Goal: Task Accomplishment & Management: Use online tool/utility

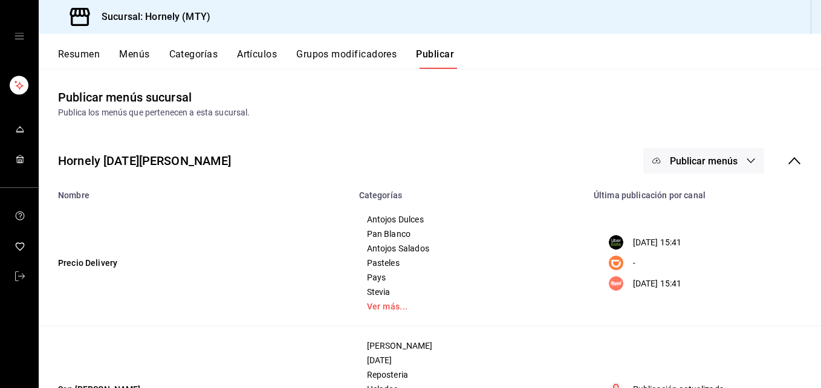
click at [88, 52] on button "Resumen" at bounding box center [79, 58] width 42 height 21
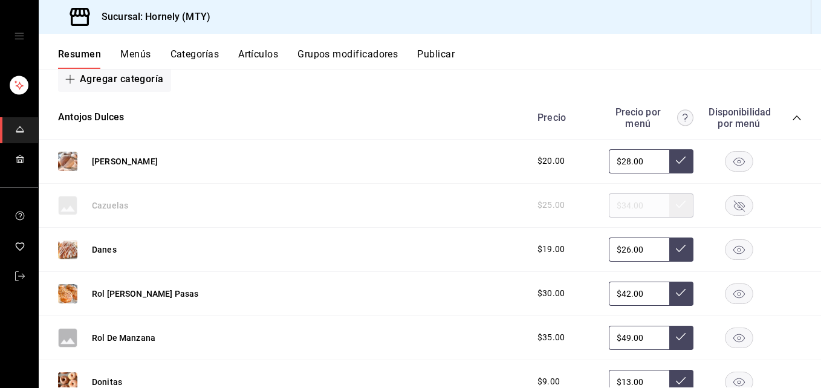
scroll to position [181, 0]
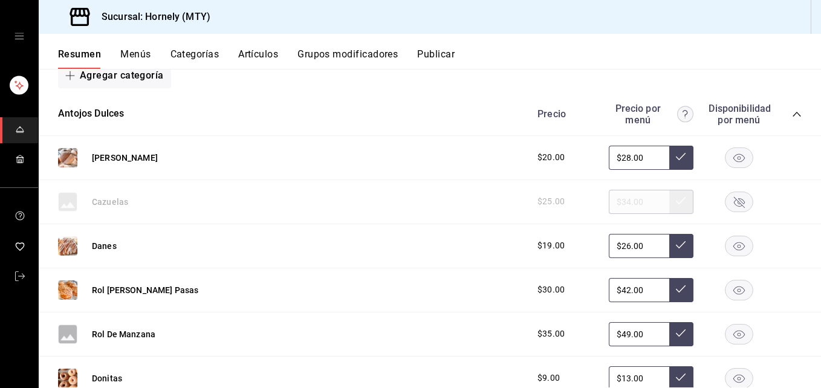
click at [737, 152] on rect "button" at bounding box center [739, 157] width 28 height 20
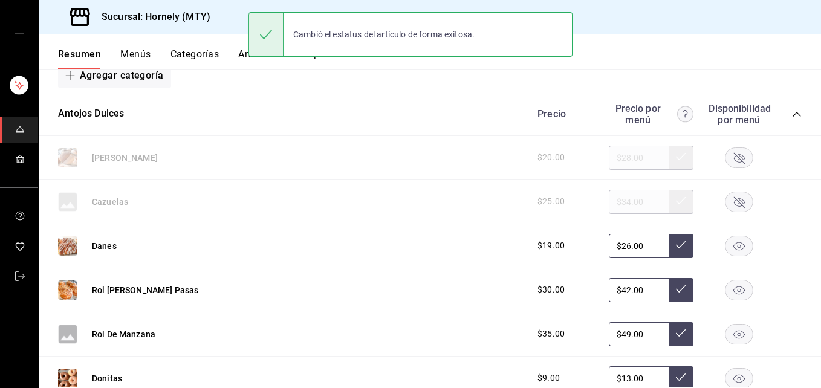
click at [727, 328] on rect "button" at bounding box center [739, 334] width 28 height 20
click at [725, 367] on div "$9.00 $13.00" at bounding box center [663, 378] width 276 height 24
click at [726, 375] on rect "button" at bounding box center [739, 378] width 28 height 20
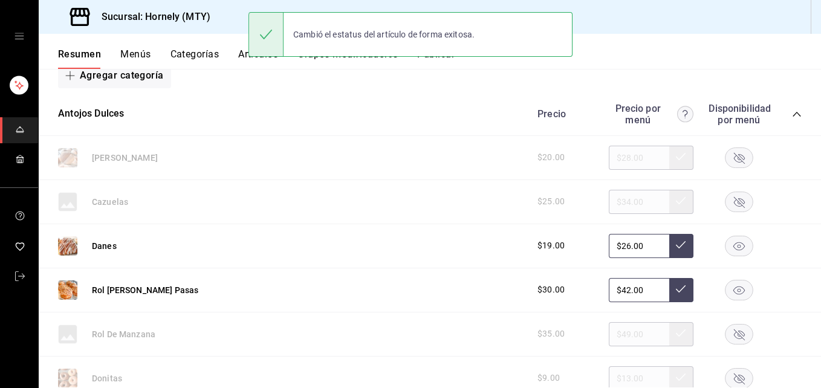
scroll to position [363, 0]
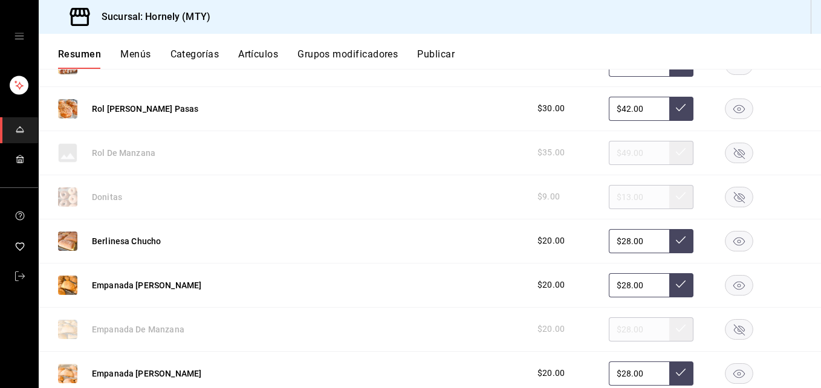
click at [731, 237] on rect "button" at bounding box center [739, 241] width 28 height 20
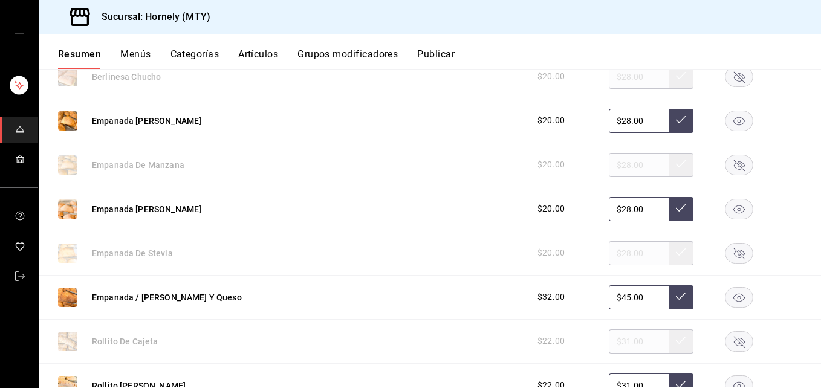
scroll to position [544, 0]
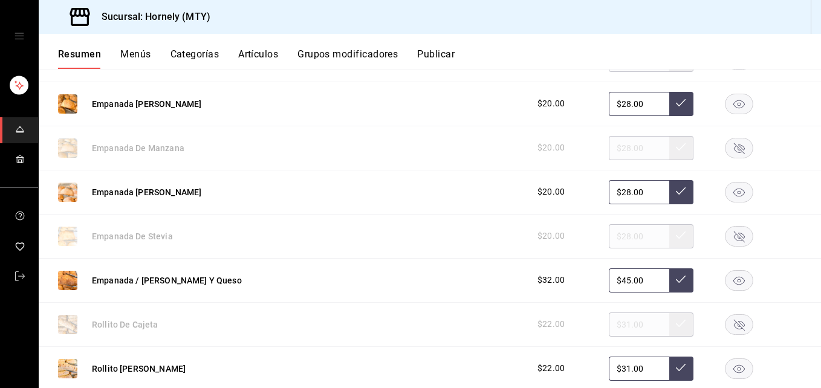
click at [734, 187] on rect "button" at bounding box center [739, 192] width 28 height 20
click at [736, 277] on rect "button" at bounding box center [739, 280] width 28 height 20
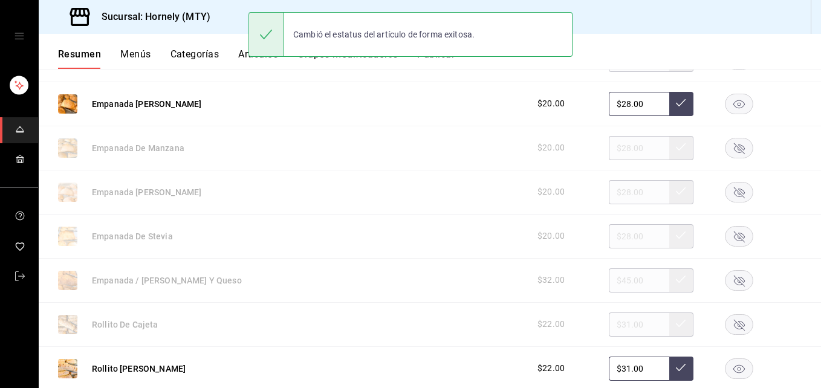
click at [727, 378] on rect "button" at bounding box center [739, 368] width 28 height 20
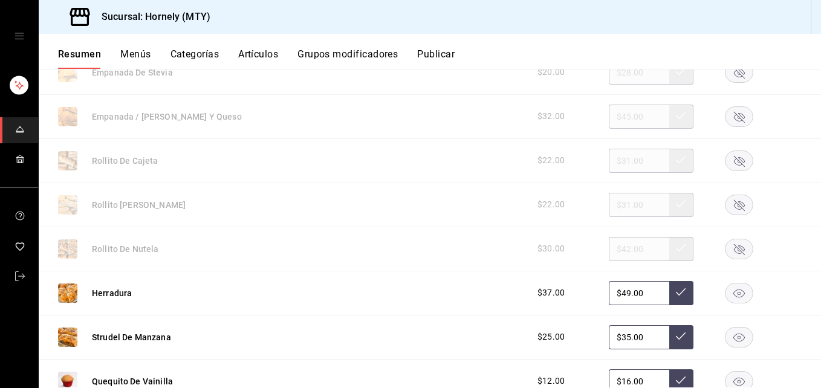
scroll to position [725, 0]
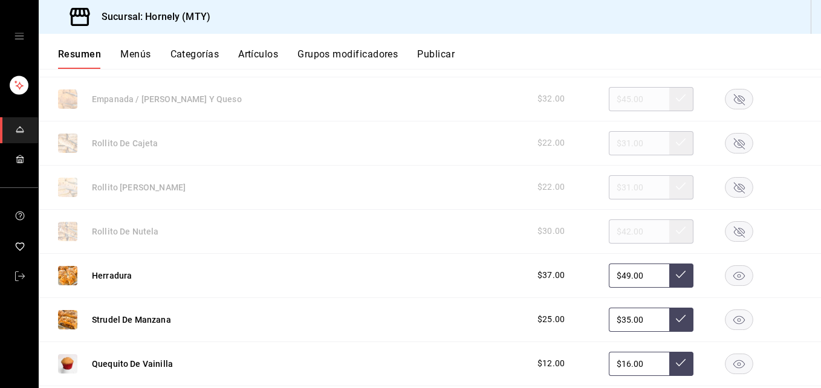
click at [725, 319] on rect "button" at bounding box center [739, 319] width 28 height 20
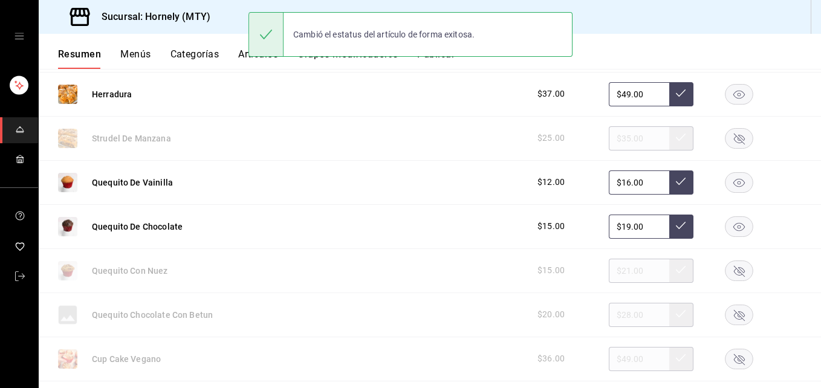
click at [725, 184] on rect "button" at bounding box center [739, 182] width 28 height 20
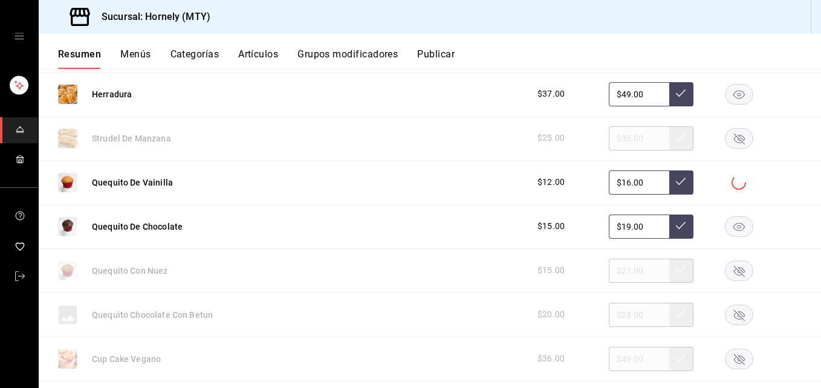
click at [731, 225] on rect "button" at bounding box center [739, 226] width 28 height 20
click at [731, 225] on div at bounding box center [738, 226] width 60 height 21
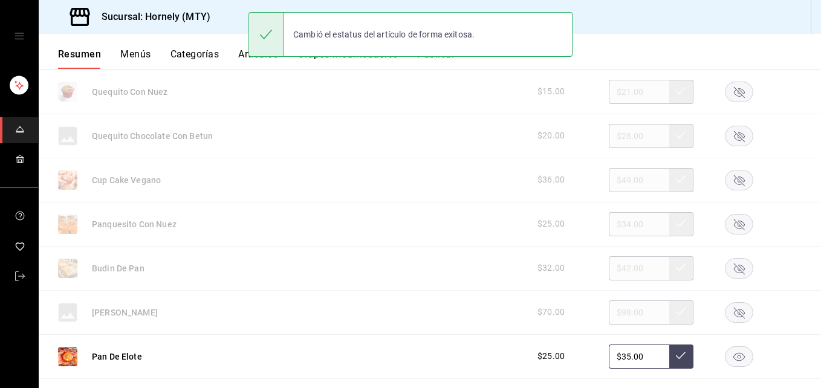
scroll to position [1088, 0]
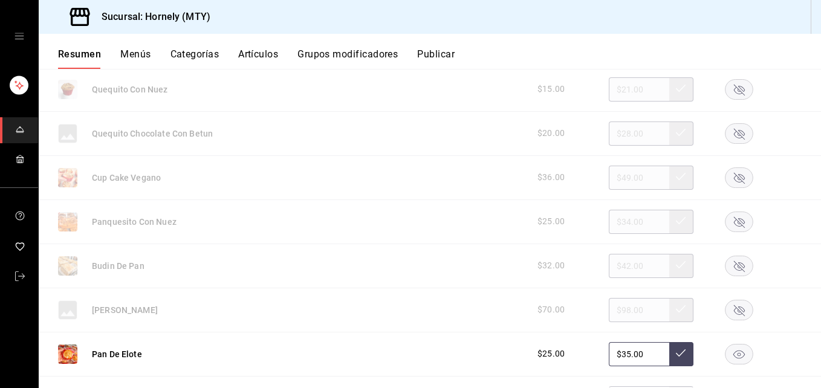
click at [725, 348] on rect "button" at bounding box center [739, 354] width 28 height 20
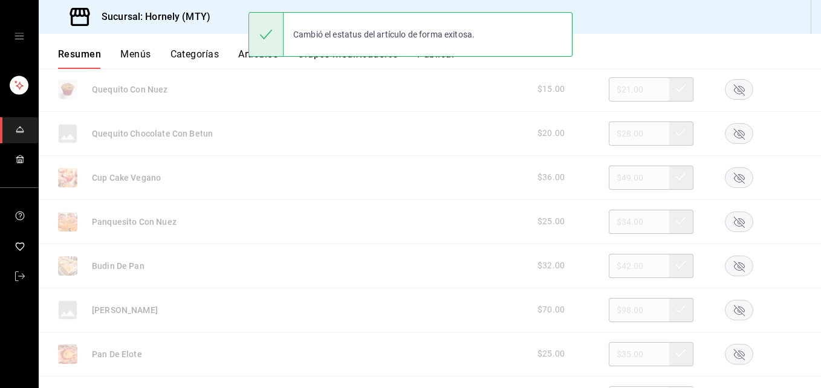
scroll to position [1269, 0]
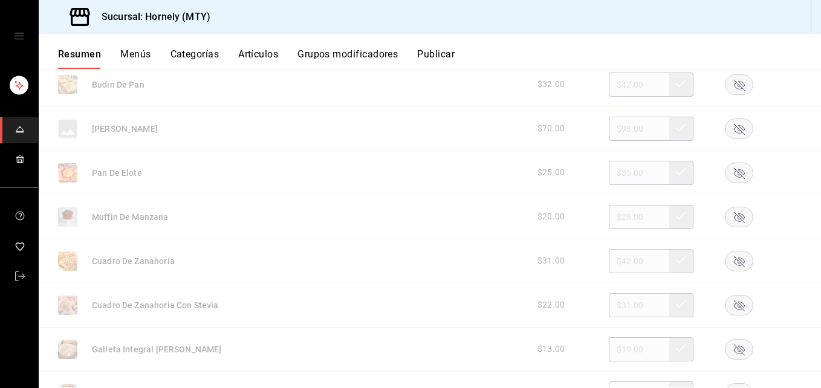
click at [733, 259] on rect "button" at bounding box center [739, 261] width 28 height 20
click at [734, 304] on icon "button" at bounding box center [739, 305] width 11 height 11
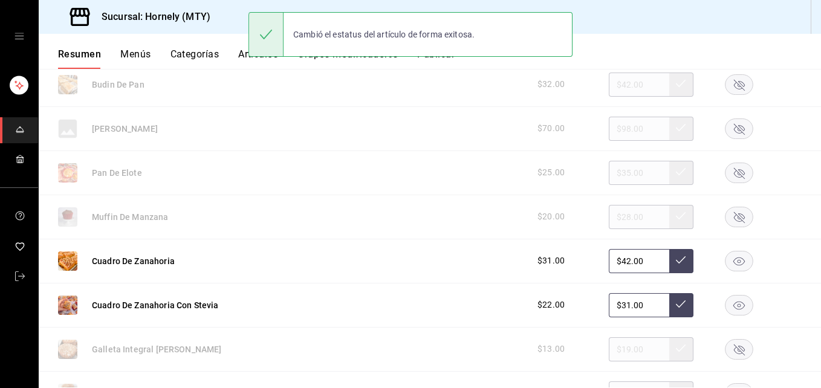
click at [736, 85] on rect "button" at bounding box center [739, 84] width 28 height 20
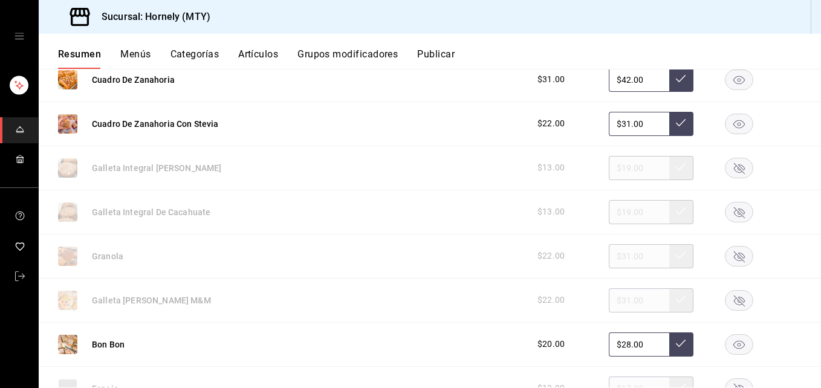
click at [730, 347] on rect "button" at bounding box center [739, 344] width 28 height 20
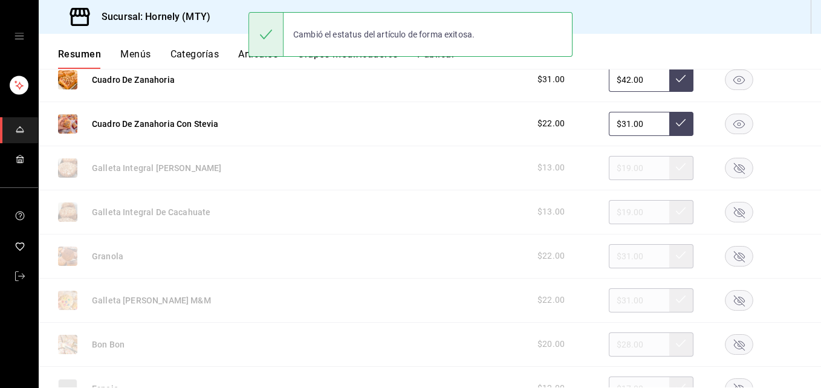
click at [734, 209] on rect "button" at bounding box center [739, 212] width 28 height 20
click at [734, 165] on icon "button" at bounding box center [739, 168] width 11 height 11
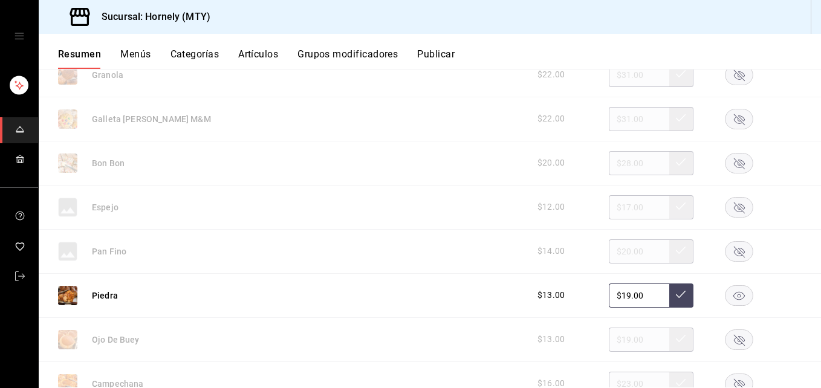
scroll to position [1813, 0]
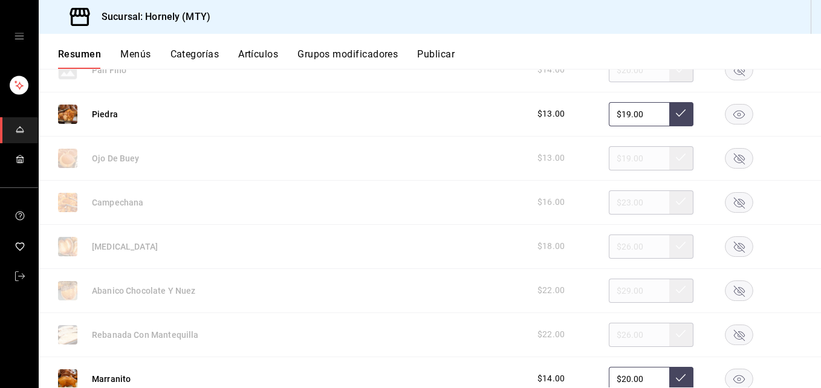
click at [728, 331] on icon "button" at bounding box center [739, 335] width 28 height 21
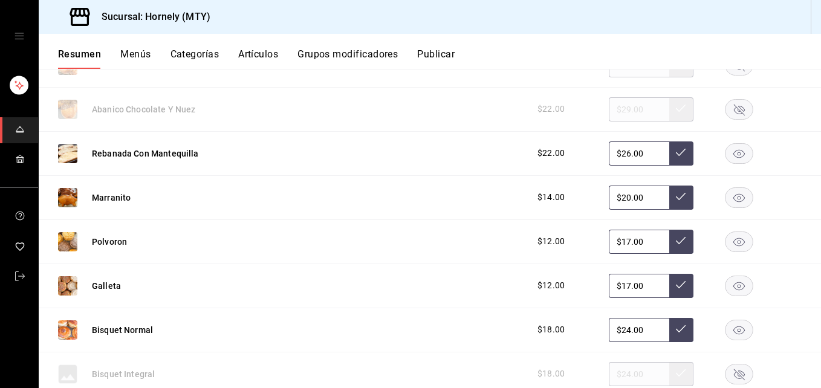
scroll to position [2176, 0]
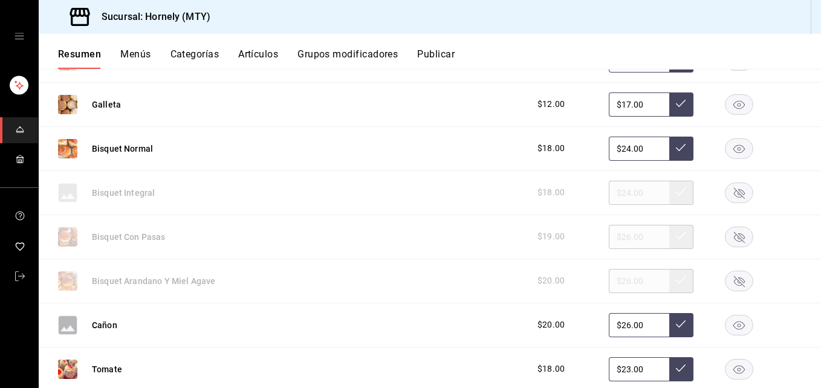
click at [726, 232] on rect "button" at bounding box center [739, 237] width 28 height 20
click at [733, 143] on rect "button" at bounding box center [739, 148] width 28 height 20
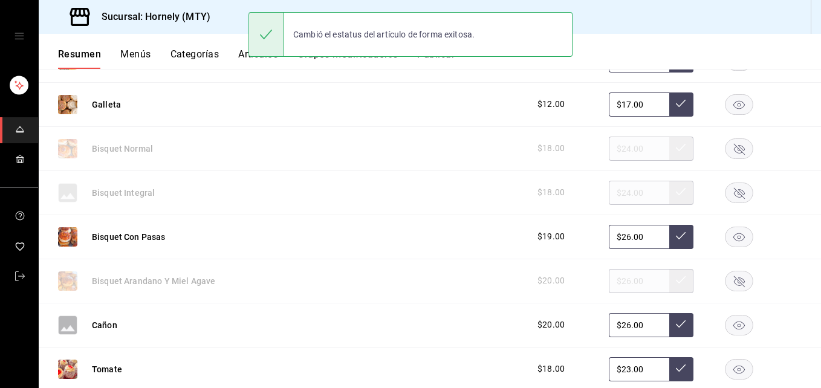
click at [727, 149] on rect "button" at bounding box center [739, 148] width 28 height 20
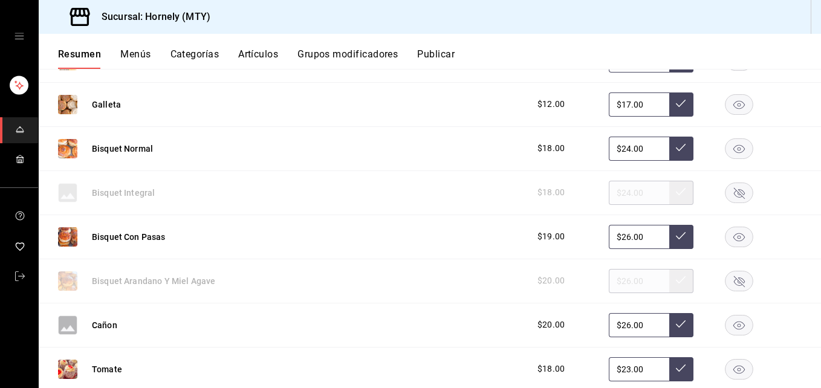
click at [729, 364] on rect "button" at bounding box center [739, 369] width 28 height 20
click at [729, 364] on div at bounding box center [738, 369] width 60 height 21
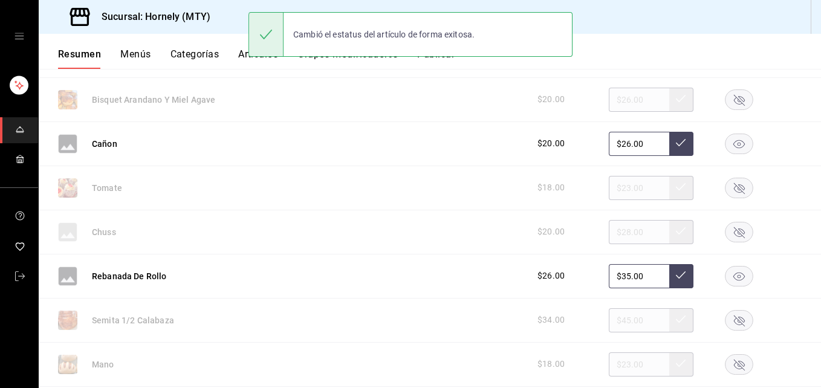
scroll to position [2539, 0]
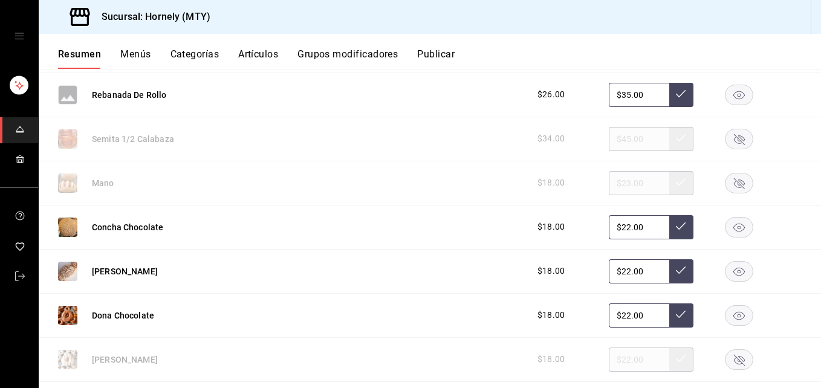
click at [726, 227] on rect "button" at bounding box center [739, 227] width 28 height 20
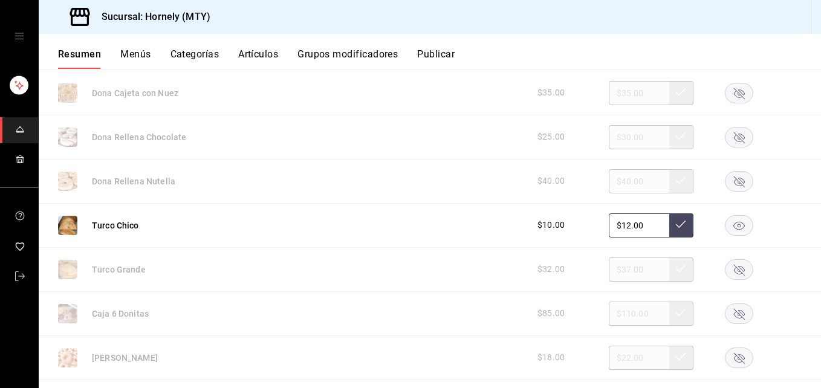
scroll to position [2901, 0]
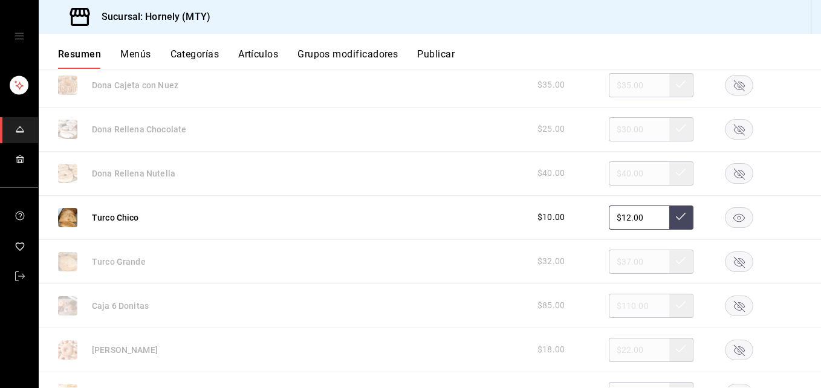
click at [725, 212] on rect "button" at bounding box center [739, 217] width 28 height 20
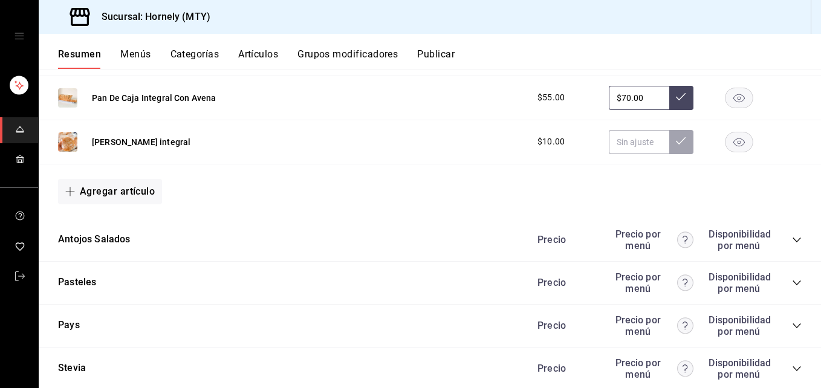
scroll to position [3808, 0]
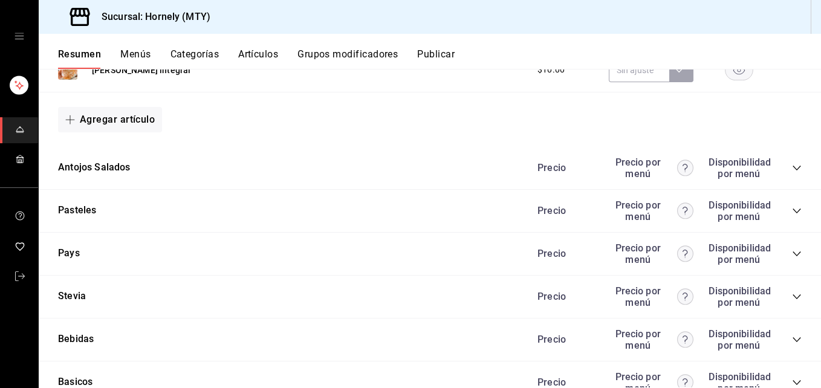
click at [792, 169] on icon "collapse-category-row" at bounding box center [797, 168] width 10 height 10
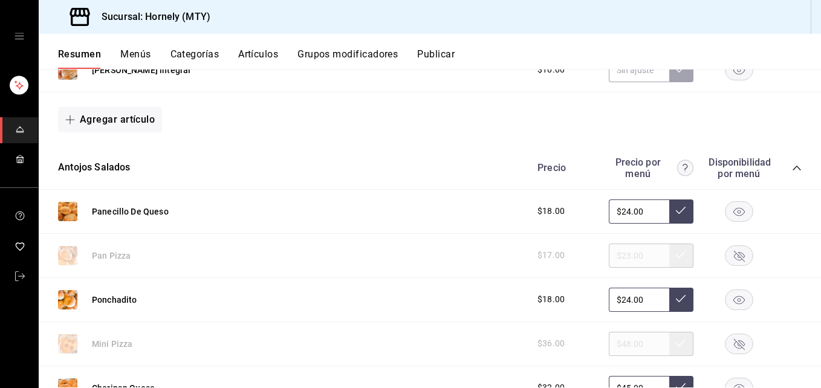
click at [733, 300] on rect "button" at bounding box center [739, 300] width 28 height 20
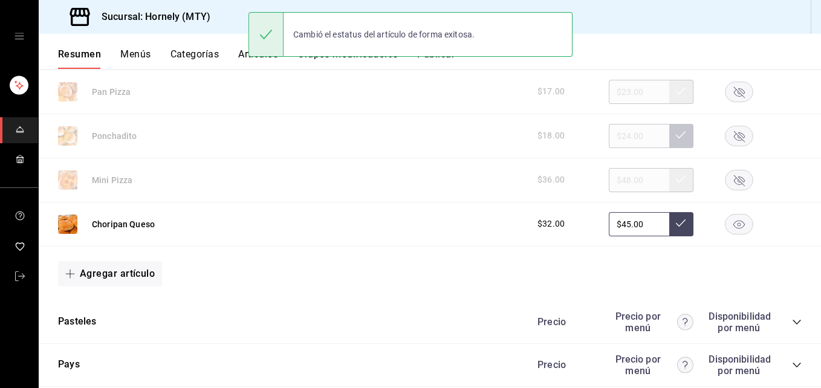
scroll to position [3989, 0]
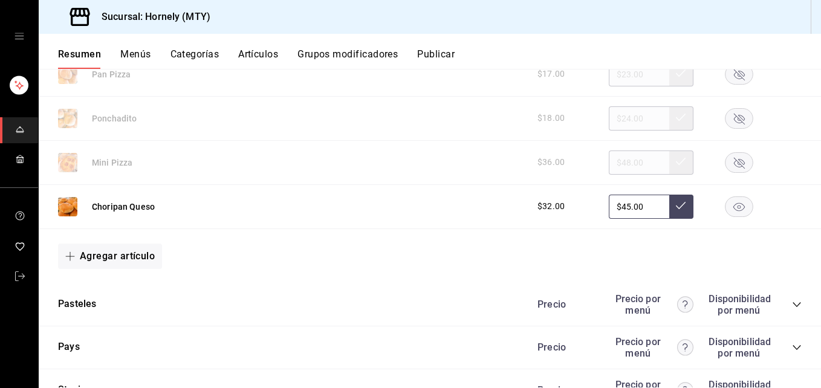
click at [733, 212] on rect "button" at bounding box center [739, 206] width 28 height 20
click at [432, 59] on button "Publicar" at bounding box center [435, 58] width 37 height 21
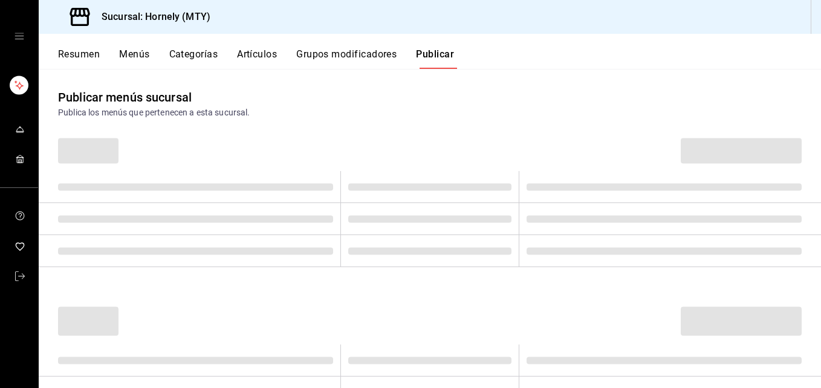
click at [76, 57] on button "Resumen" at bounding box center [79, 58] width 42 height 21
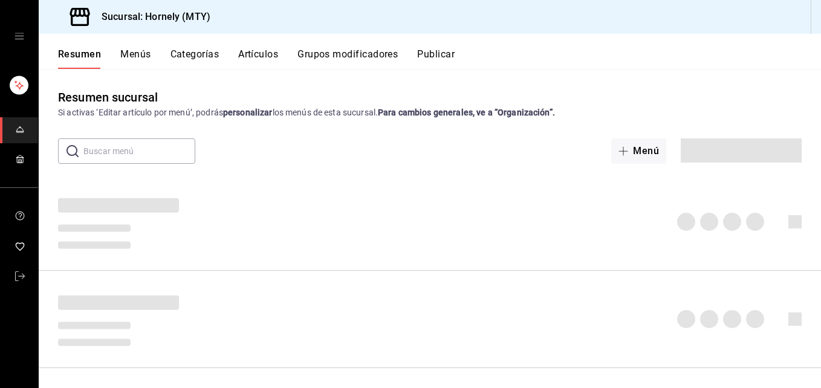
click at [443, 59] on button "Publicar" at bounding box center [435, 58] width 37 height 21
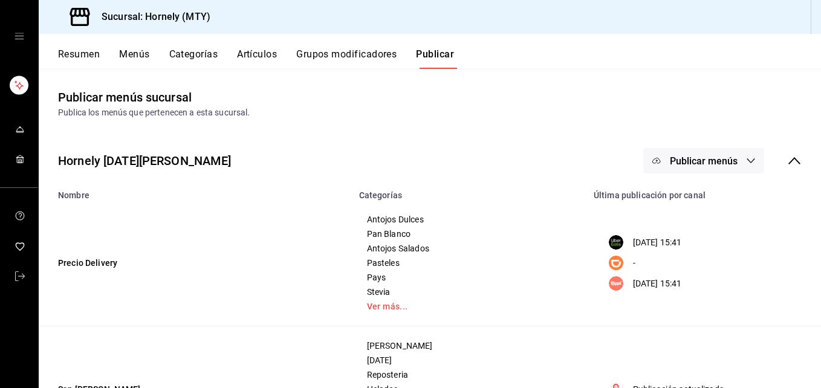
click at [670, 161] on span "Publicar menús" at bounding box center [704, 160] width 68 height 11
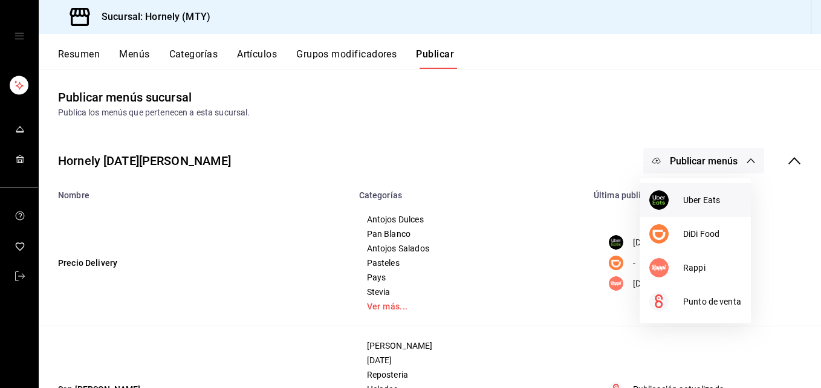
click at [681, 205] on div at bounding box center [666, 199] width 34 height 19
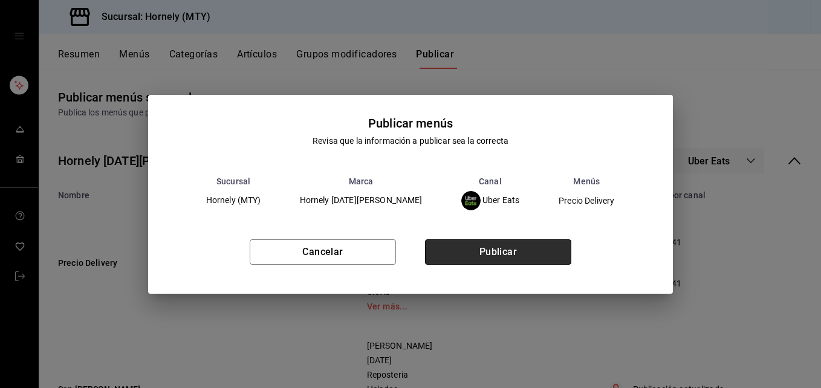
click at [541, 245] on button "Publicar" at bounding box center [498, 251] width 146 height 25
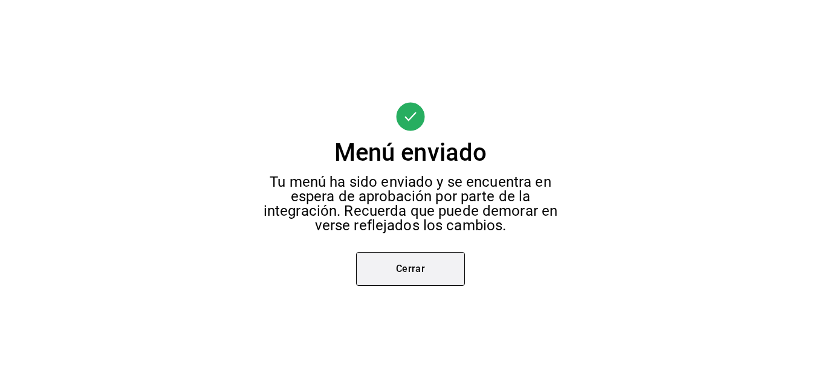
click at [436, 263] on button "Cerrar" at bounding box center [410, 269] width 109 height 34
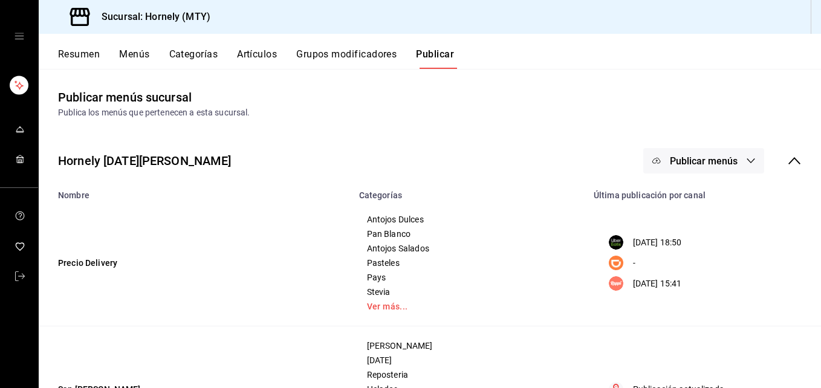
click at [687, 157] on span "Publicar menús" at bounding box center [704, 160] width 68 height 11
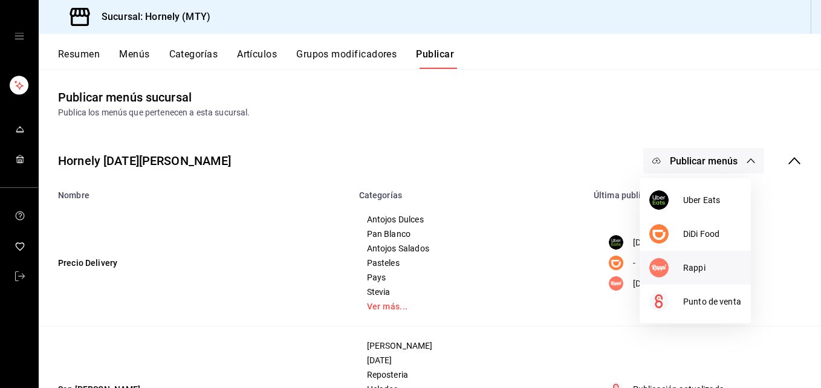
click at [687, 270] on span "Rappi" at bounding box center [712, 268] width 58 height 13
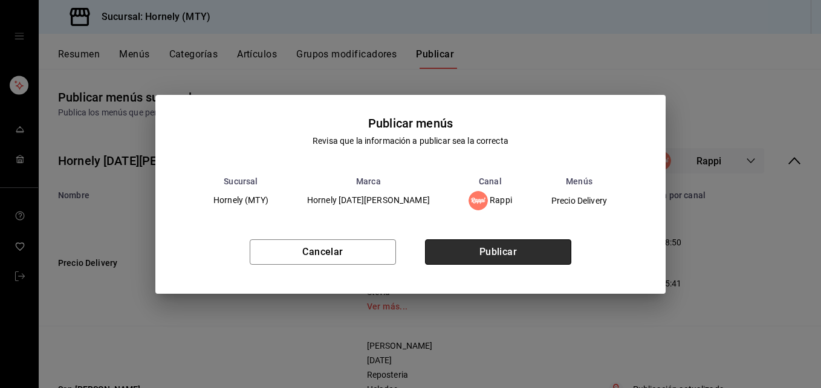
click at [546, 244] on button "Publicar" at bounding box center [498, 251] width 146 height 25
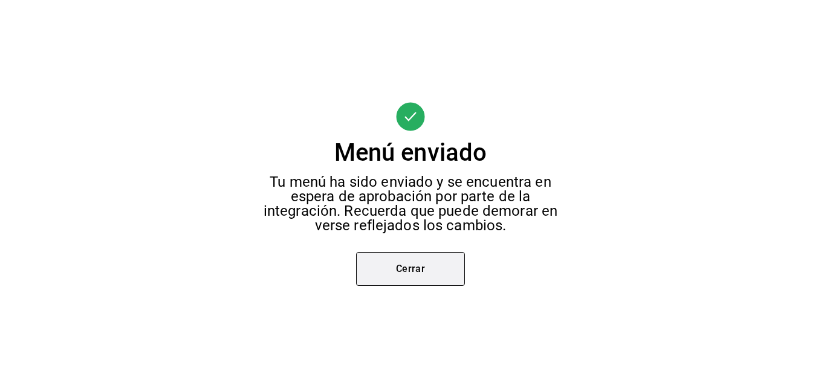
click at [430, 272] on button "Cerrar" at bounding box center [410, 269] width 109 height 34
